Goal: Find specific page/section: Find specific page/section

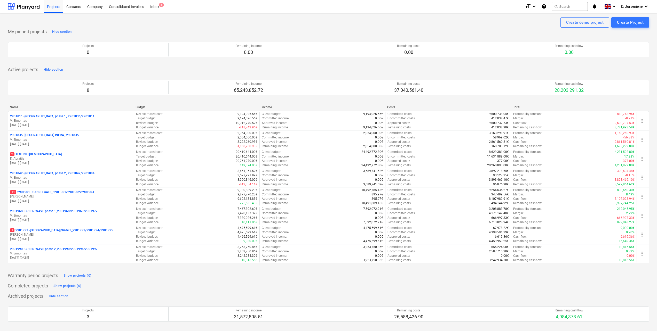
click at [131, 99] on div "Projects 8 Remaining income 65,243,852.72 Remaining costs 37,040,561.40 Remaini…" at bounding box center [328, 88] width 641 height 28
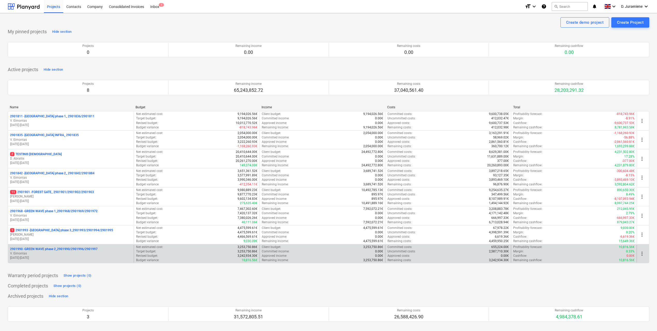
click at [36, 250] on p "2901990 - GREEN WAVE phase 2_2901990/2901996/2901997" at bounding box center [53, 249] width 87 height 4
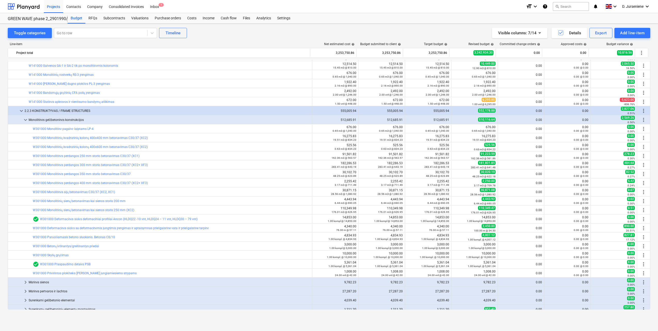
scroll to position [45, 0]
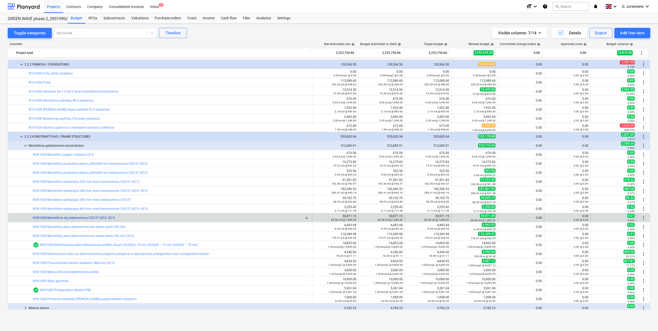
click at [64, 217] on link "W301000 Monolitinės sijų betonavimas C30/37 (XC2, XC1)" at bounding box center [74, 218] width 82 height 4
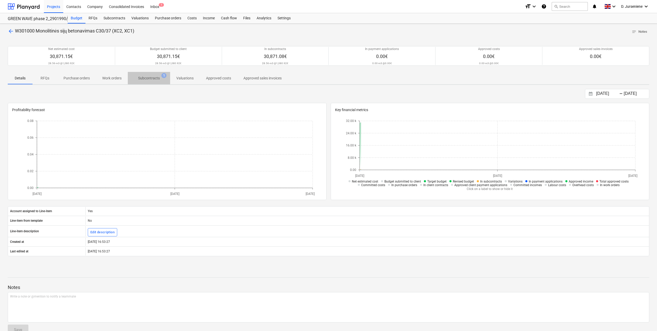
click at [154, 77] on p "Subcontracts" at bounding box center [149, 78] width 22 height 5
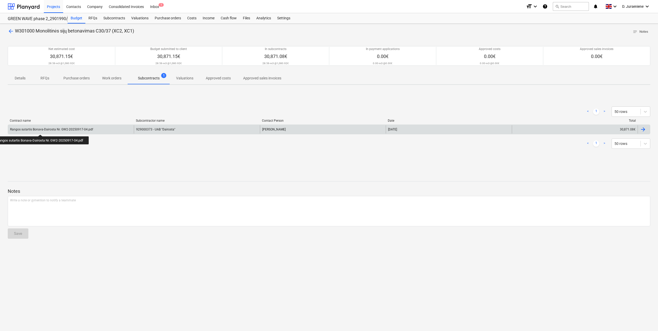
click at [41, 130] on div "Rangos sutartis Bonava-Dairosta Nr. GW2-20250917-04.pdf" at bounding box center [51, 130] width 83 height 4
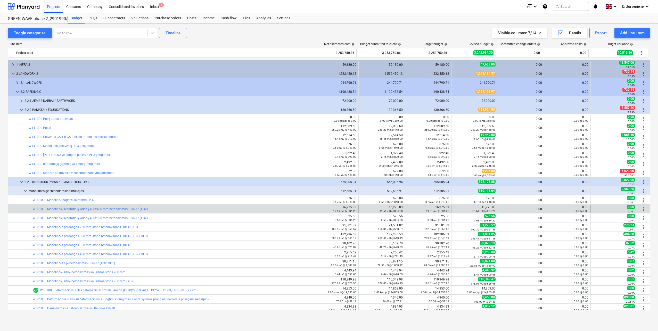
scroll to position [45, 0]
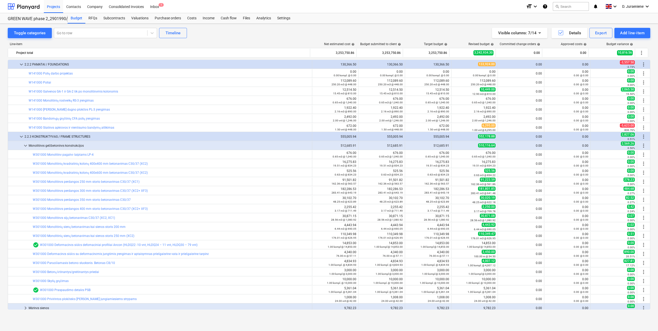
drag, startPoint x: 296, startPoint y: 34, endPoint x: 291, endPoint y: 30, distance: 6.7
click at [296, 34] on div "Toggle categories Go to row Timeline Visible columns : 7/14 Details Export Add …" at bounding box center [329, 33] width 643 height 10
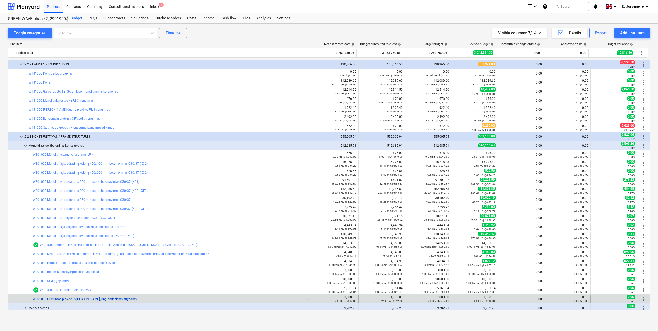
click at [67, 300] on link "W301000 Privirintos plokštelės [PERSON_NAME] jungiamiesiems strypams" at bounding box center [85, 299] width 104 height 4
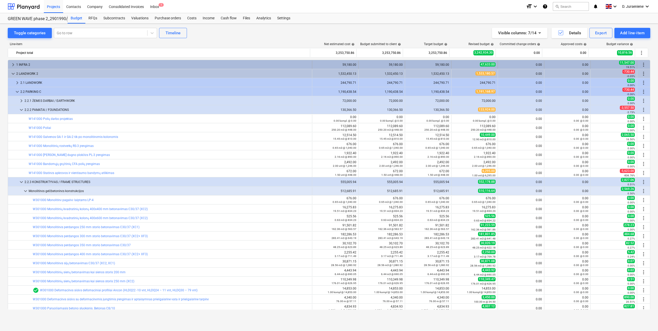
click at [58, 62] on div "1 INFRA 2" at bounding box center [163, 65] width 294 height 8
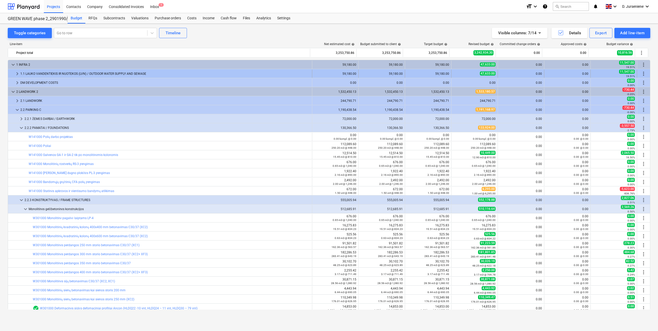
click at [20, 72] on span "keyboard_arrow_right" at bounding box center [17, 74] width 6 height 6
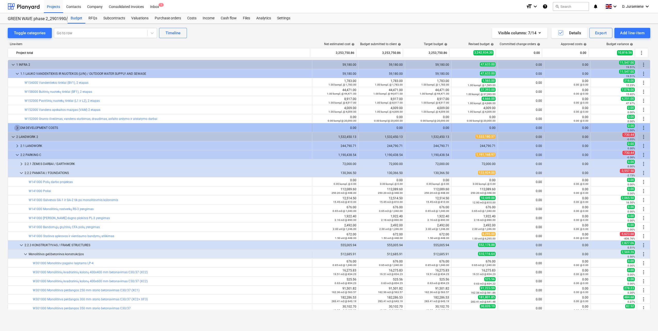
click at [19, 126] on span "keyboard_arrow_right" at bounding box center [17, 128] width 6 height 6
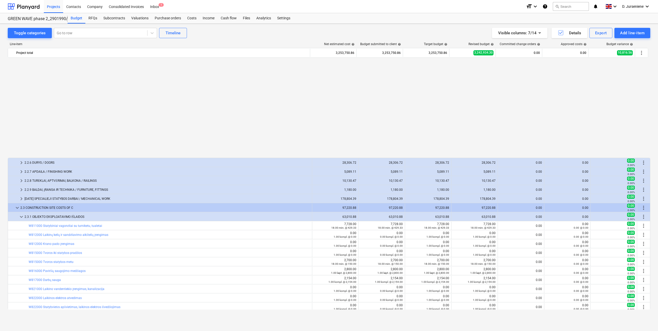
scroll to position [445, 0]
